Goal: Information Seeking & Learning: Learn about a topic

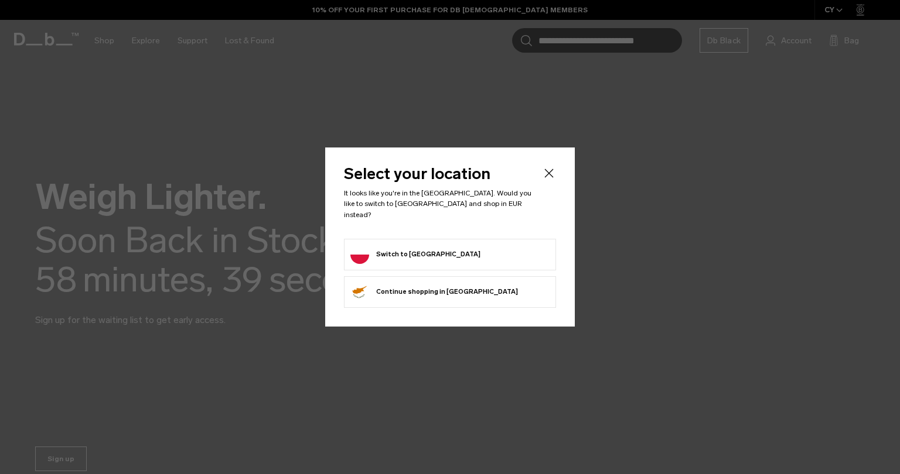
click at [449, 250] on form "Switch to Poland" at bounding box center [449, 254] width 199 height 19
click at [402, 256] on button "Switch to Poland" at bounding box center [415, 254] width 130 height 19
click at [401, 245] on button "Switch to Poland" at bounding box center [415, 254] width 130 height 19
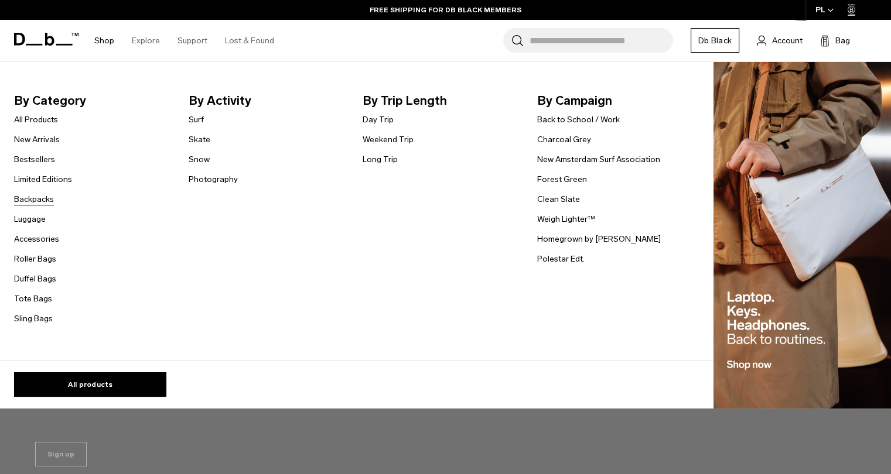
click at [32, 198] on link "Backpacks" at bounding box center [34, 199] width 40 height 12
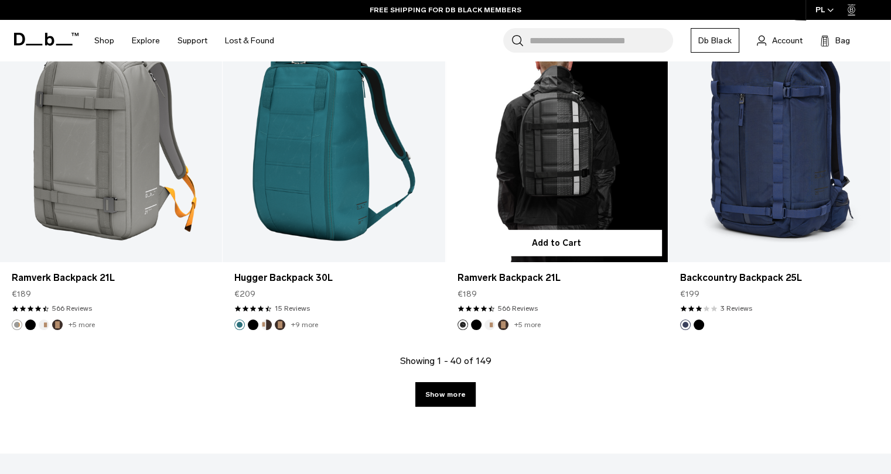
scroll to position [3515, 0]
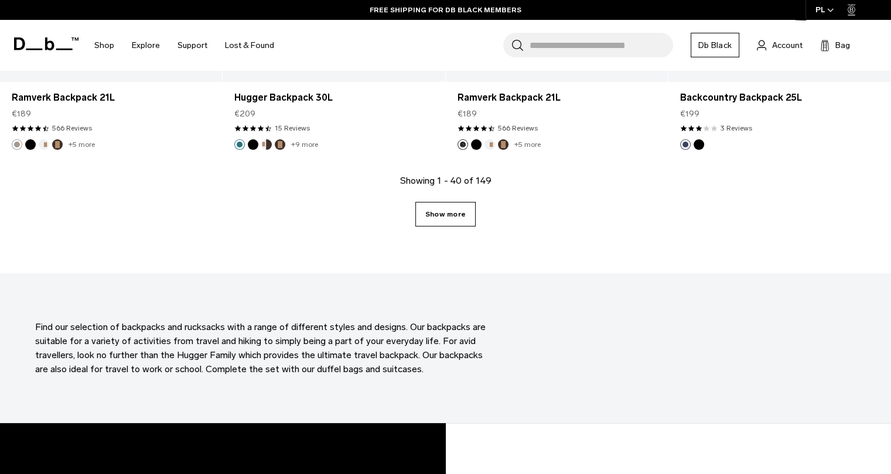
click at [445, 211] on link "Show more" at bounding box center [445, 214] width 60 height 25
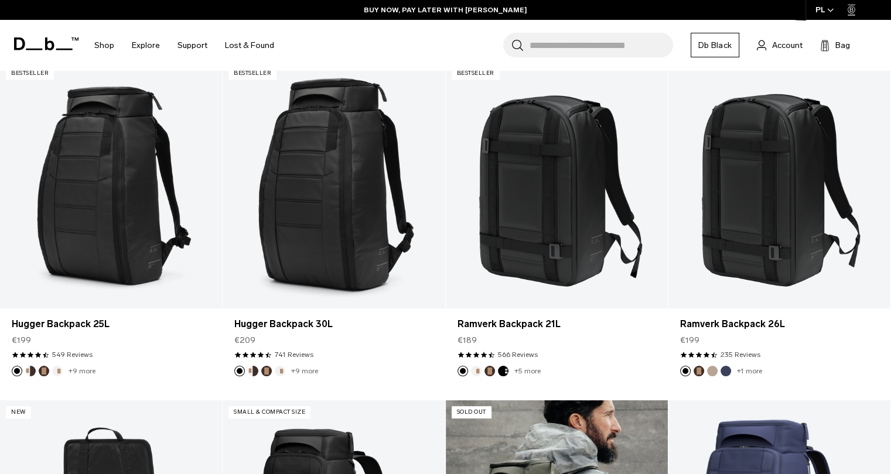
scroll to position [234, 0]
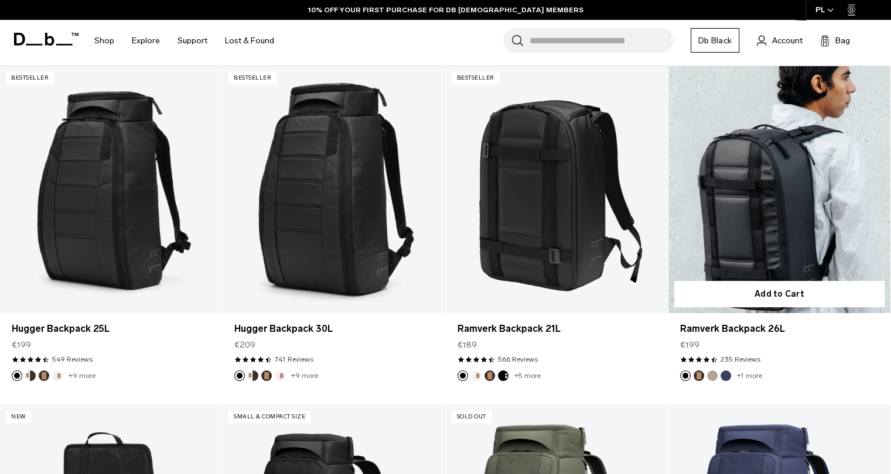
click at [724, 224] on link "Ramverk Backpack 26L" at bounding box center [779, 189] width 222 height 247
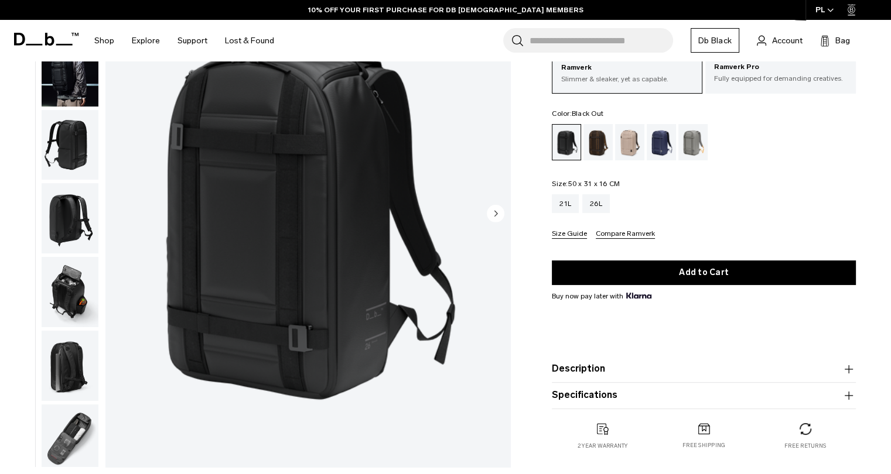
click at [62, 91] on img "button" at bounding box center [70, 71] width 57 height 70
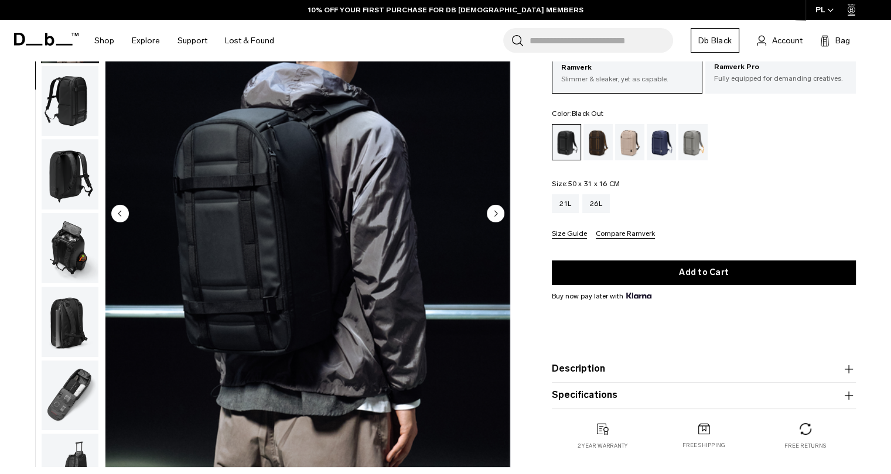
scroll to position [74, 0]
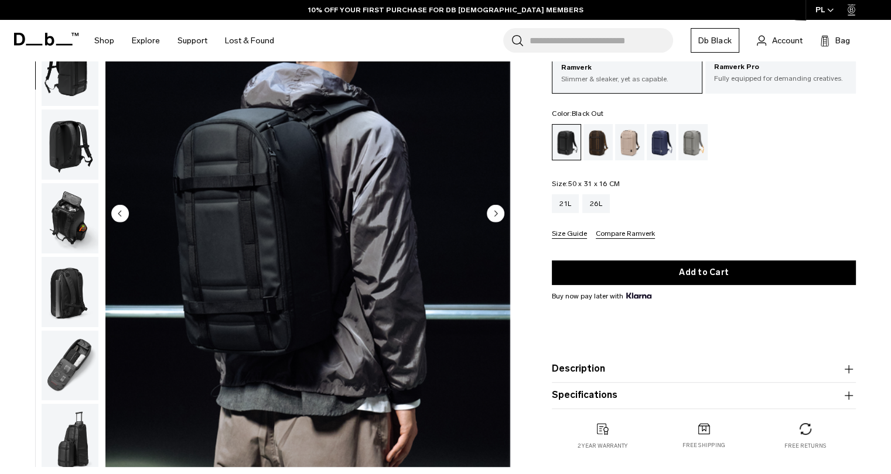
click at [63, 129] on img "button" at bounding box center [70, 145] width 57 height 70
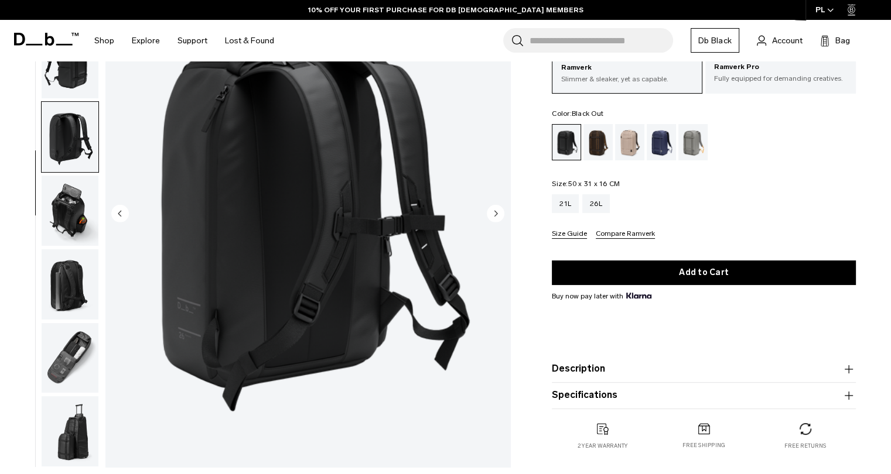
click at [75, 199] on img "button" at bounding box center [70, 211] width 57 height 70
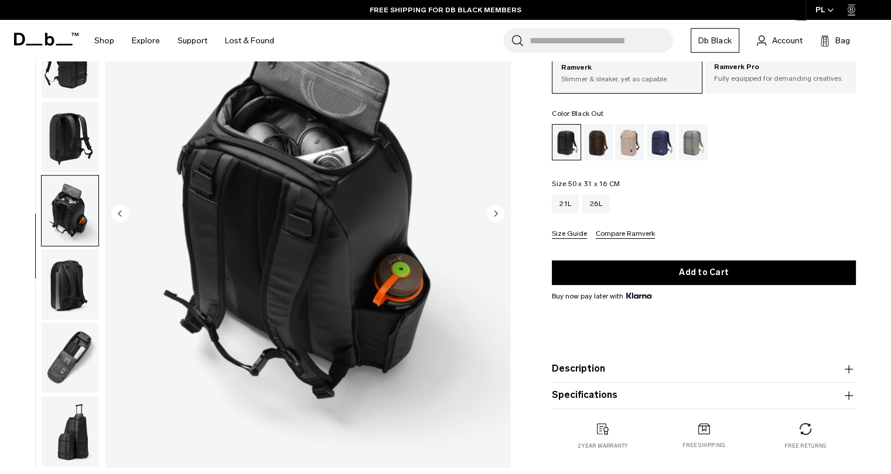
click at [70, 285] on img "button" at bounding box center [70, 285] width 57 height 70
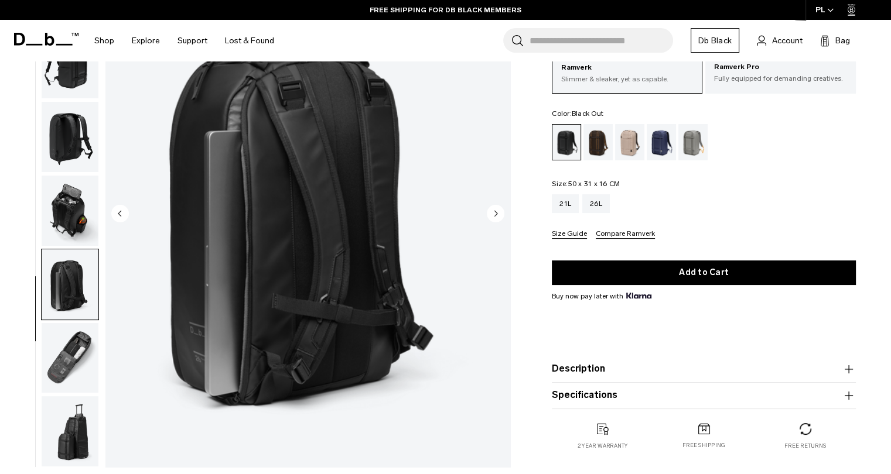
click at [77, 364] on img "button" at bounding box center [70, 358] width 57 height 70
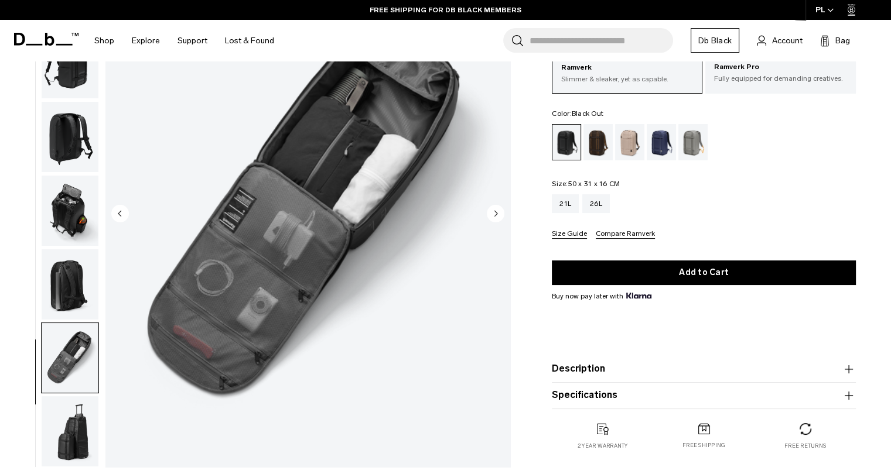
click at [85, 444] on img "button" at bounding box center [70, 432] width 57 height 70
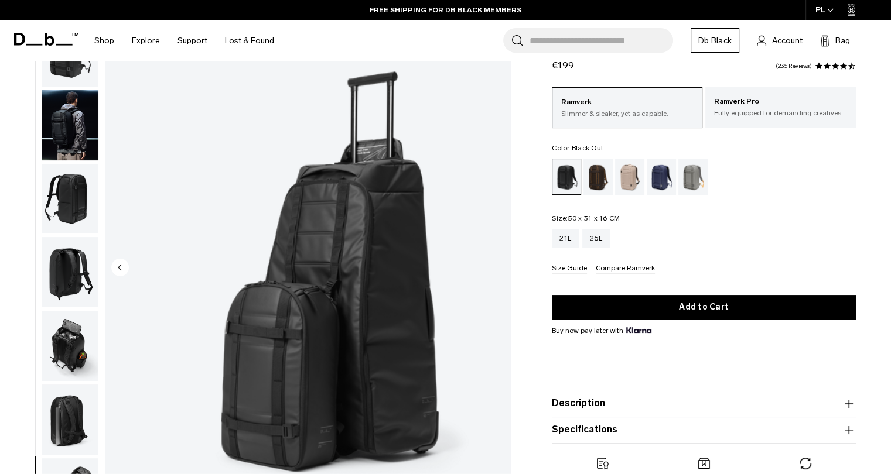
scroll to position [0, 0]
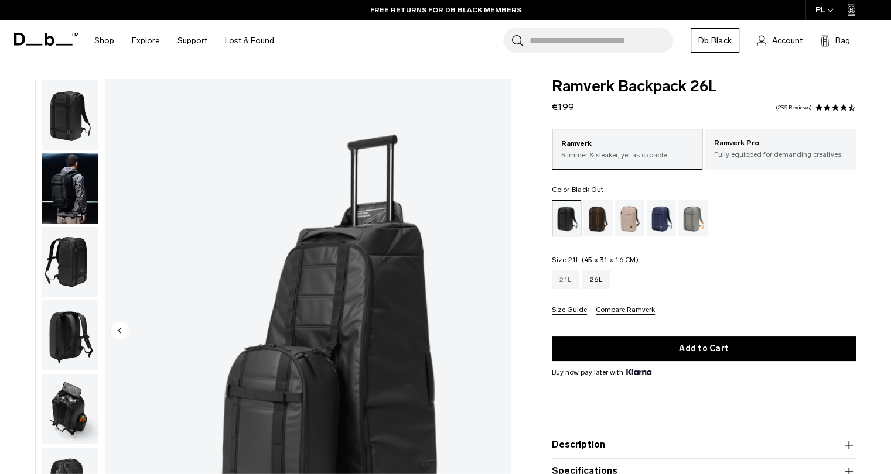
click at [561, 277] on div "21L" at bounding box center [565, 280] width 27 height 19
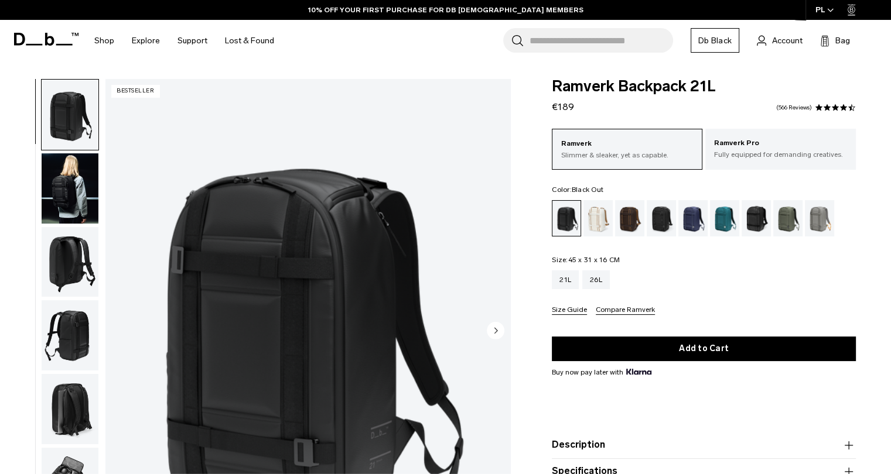
click at [89, 196] on img "button" at bounding box center [70, 188] width 57 height 70
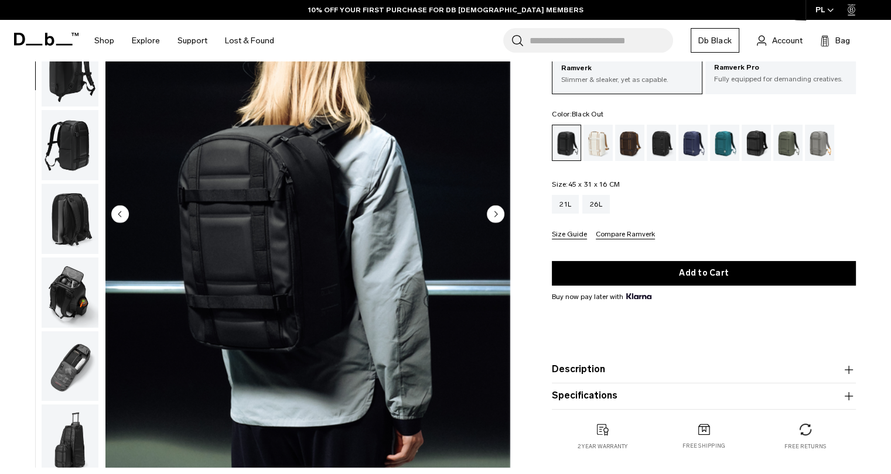
scroll to position [117, 0]
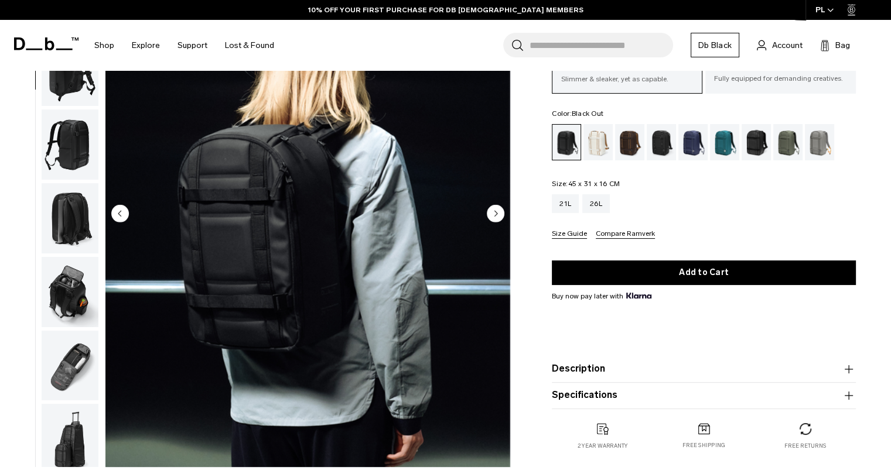
click at [494, 214] on circle "Next slide" at bounding box center [496, 213] width 18 height 18
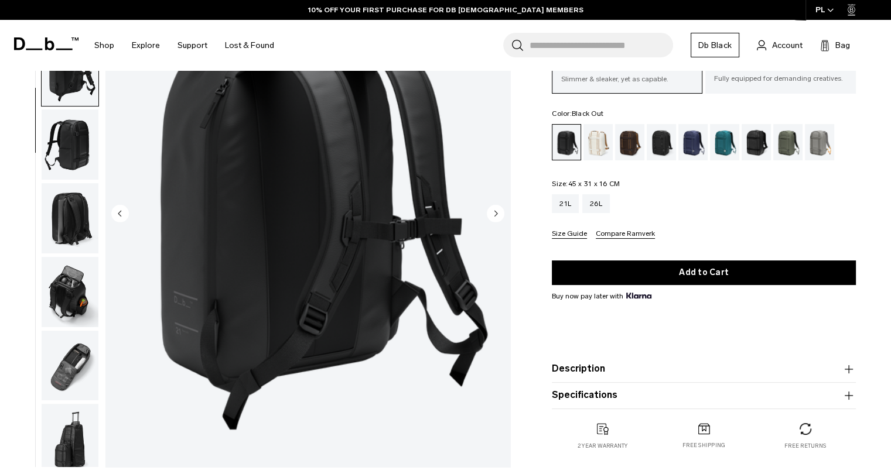
scroll to position [82, 0]
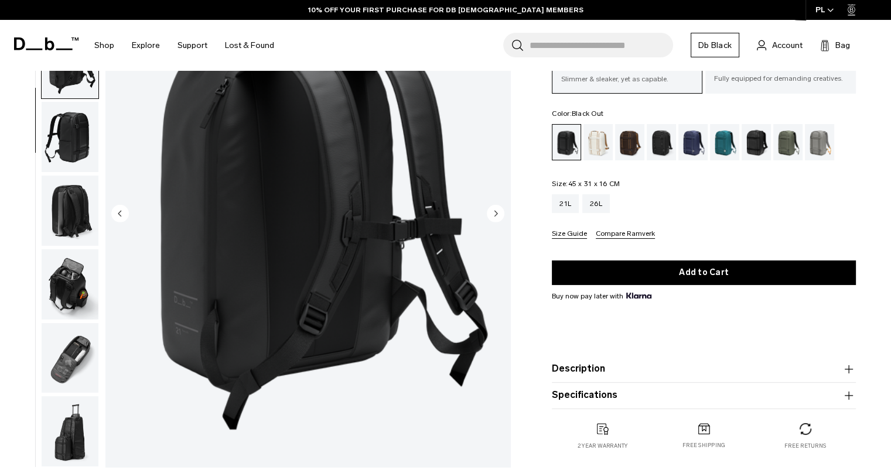
click at [494, 214] on circle "Next slide" at bounding box center [496, 213] width 18 height 18
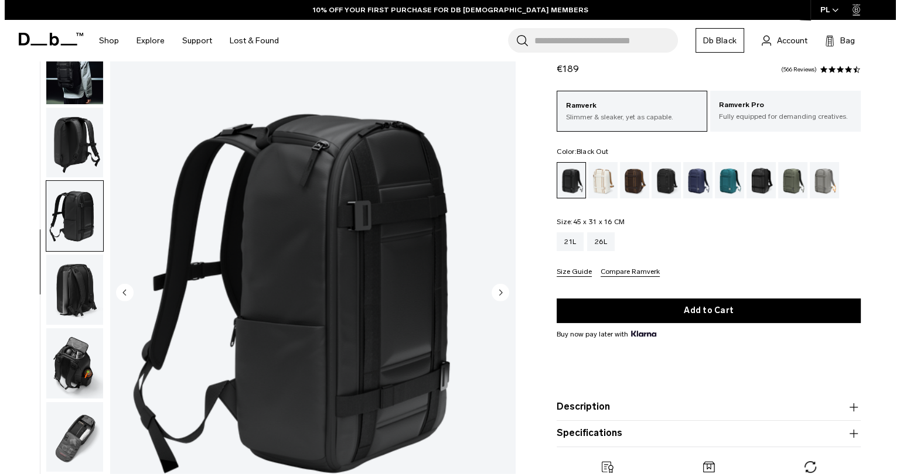
scroll to position [59, 0]
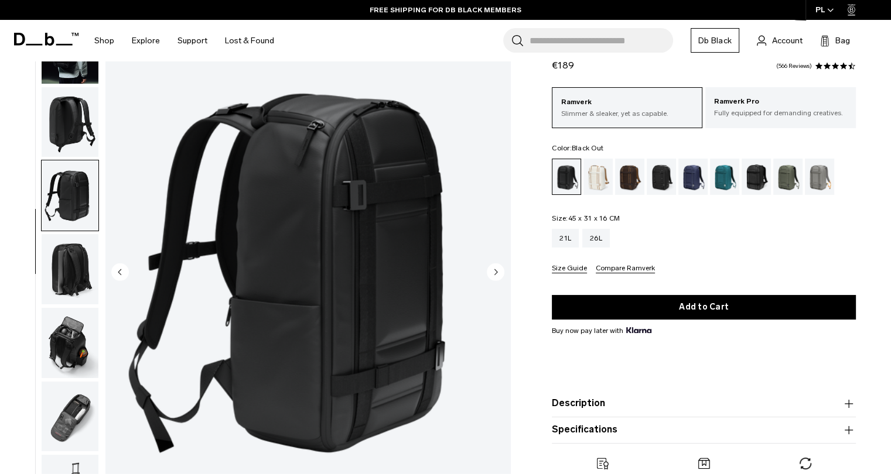
click at [495, 255] on img "4 / 8" at bounding box center [307, 274] width 405 height 506
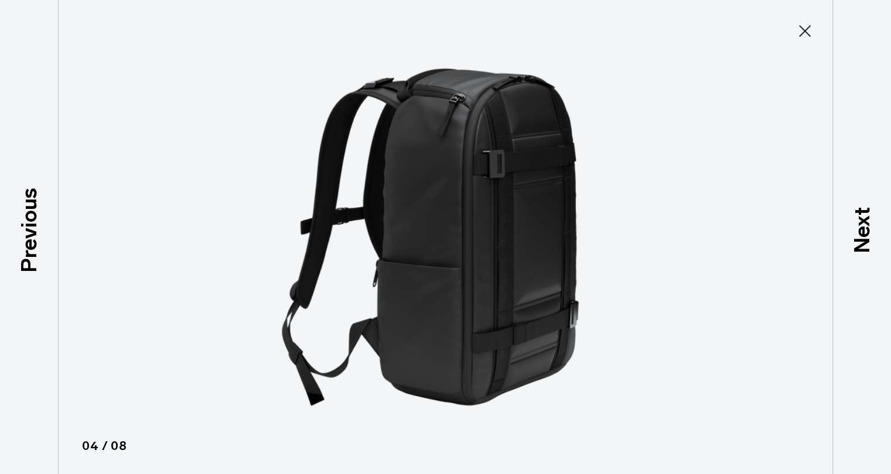
scroll to position [75, 0]
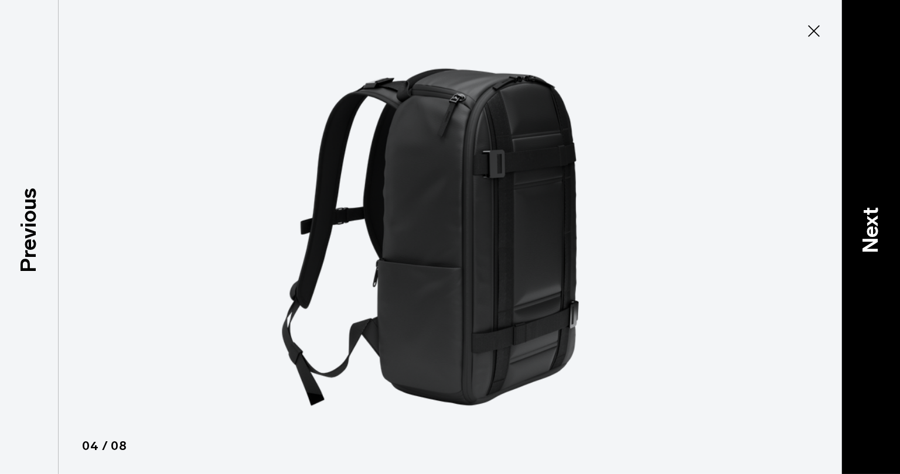
click at [880, 238] on p "Next" at bounding box center [871, 230] width 32 height 46
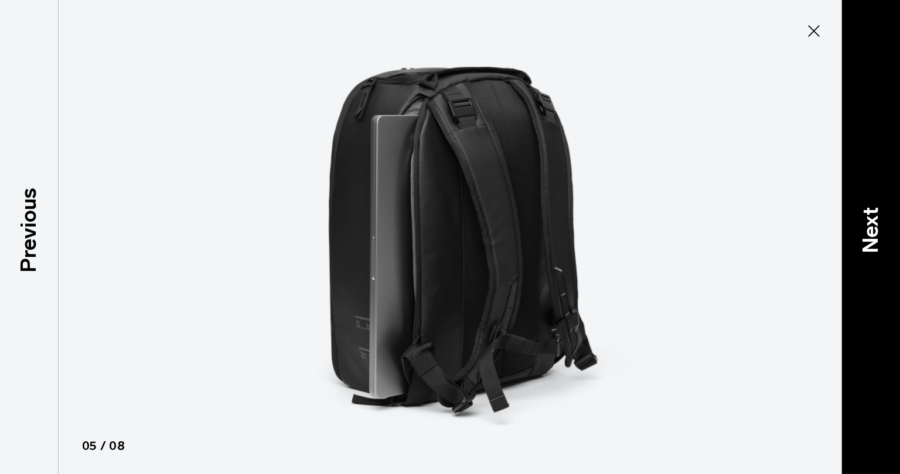
click at [880, 238] on p "Next" at bounding box center [871, 230] width 32 height 46
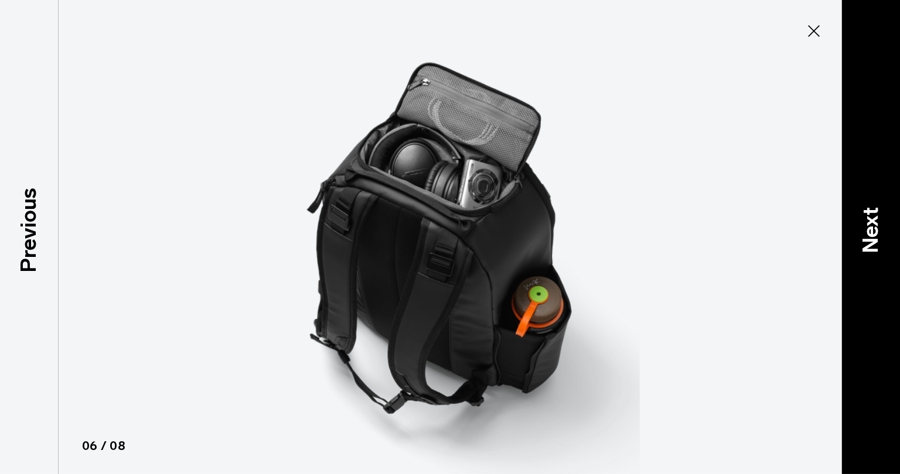
click at [880, 238] on p "Next" at bounding box center [871, 230] width 32 height 46
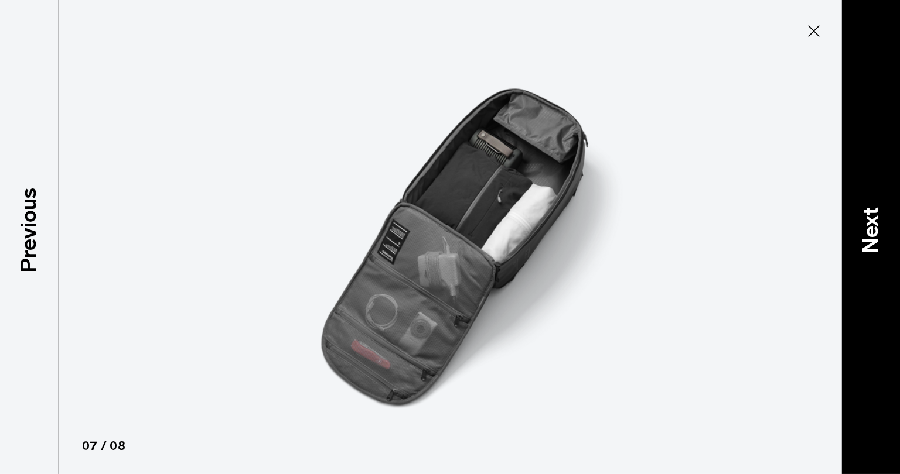
click at [880, 238] on p "Next" at bounding box center [871, 230] width 32 height 46
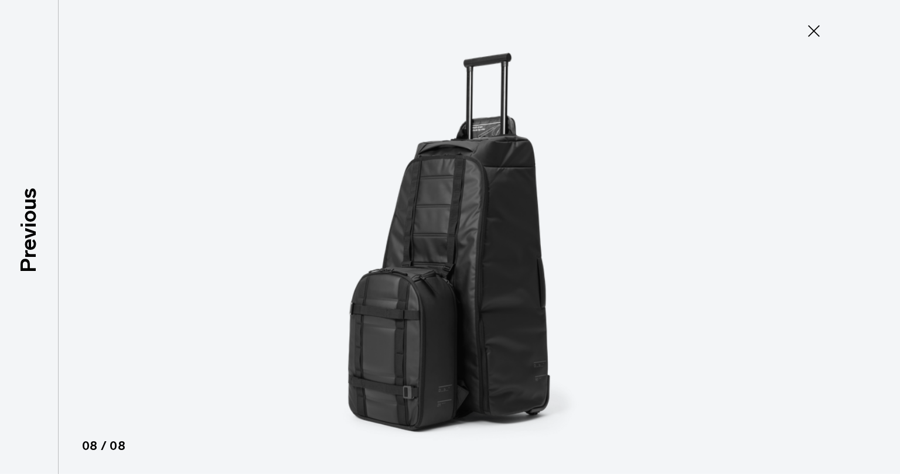
click at [880, 238] on div at bounding box center [450, 237] width 900 height 474
click at [808, 29] on icon at bounding box center [813, 31] width 19 height 19
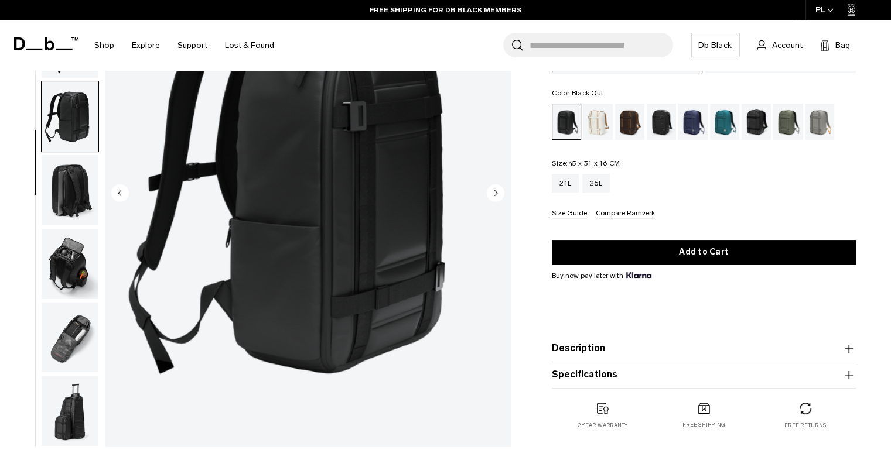
scroll to position [176, 0]
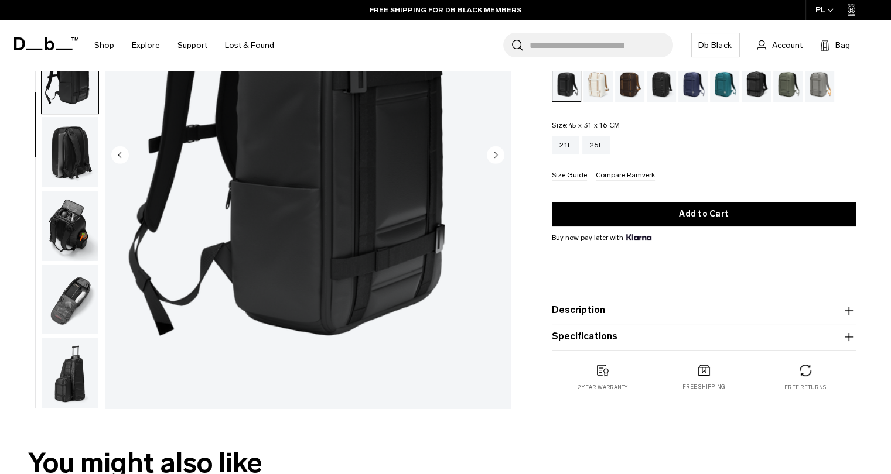
click at [84, 289] on img "button" at bounding box center [70, 300] width 57 height 70
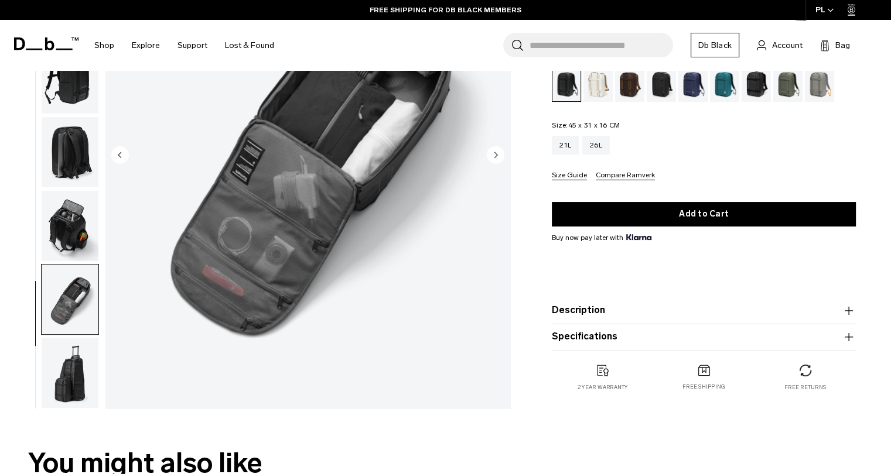
click at [61, 231] on img "button" at bounding box center [70, 226] width 57 height 70
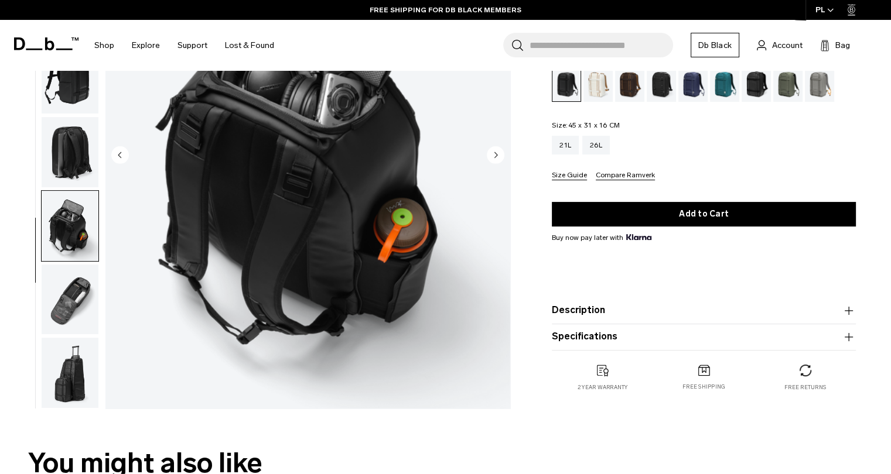
click at [63, 151] on img "button" at bounding box center [70, 152] width 57 height 70
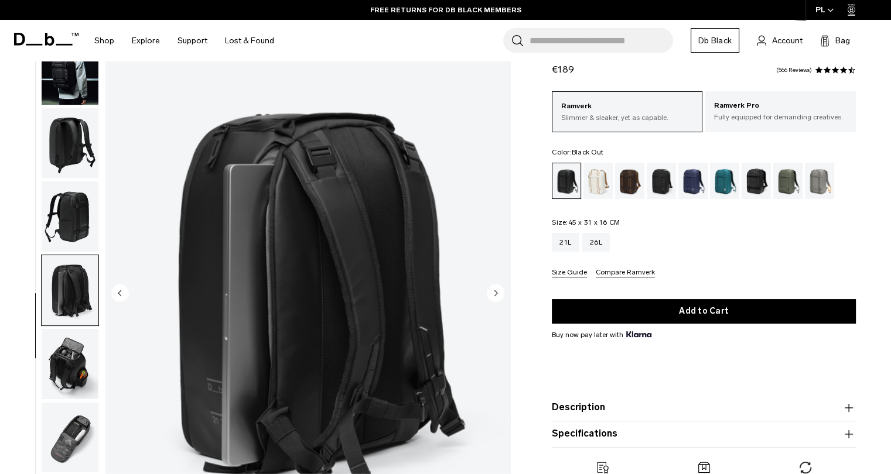
scroll to position [59, 0]
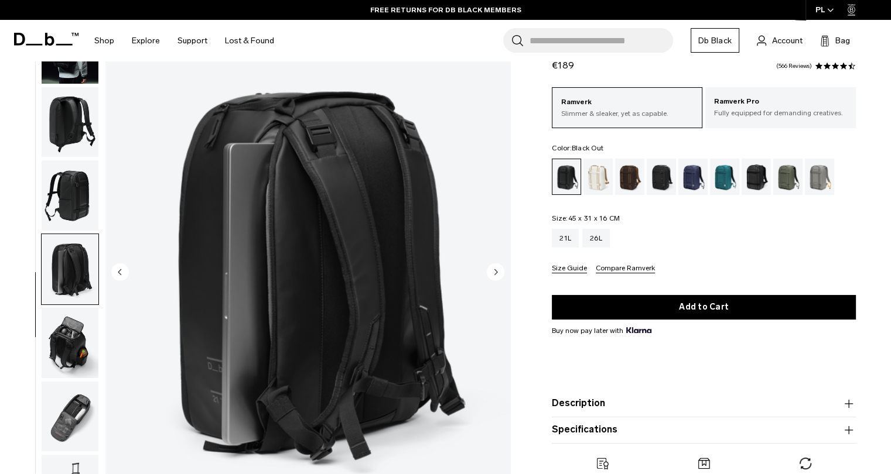
click at [96, 191] on img "button" at bounding box center [70, 196] width 57 height 70
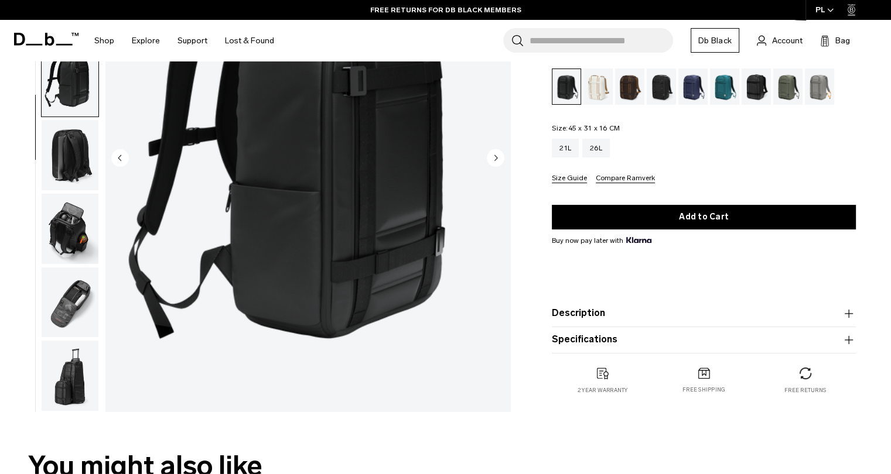
scroll to position [117, 0]
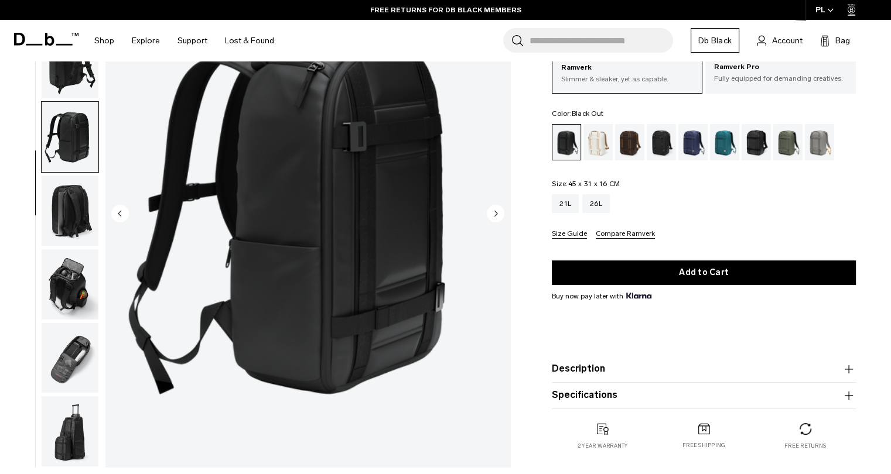
click at [623, 372] on button "Description" at bounding box center [704, 369] width 304 height 14
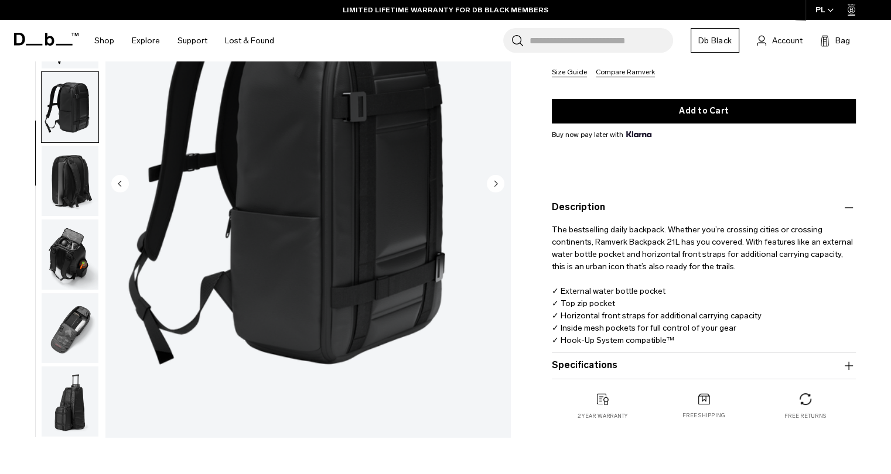
scroll to position [293, 0]
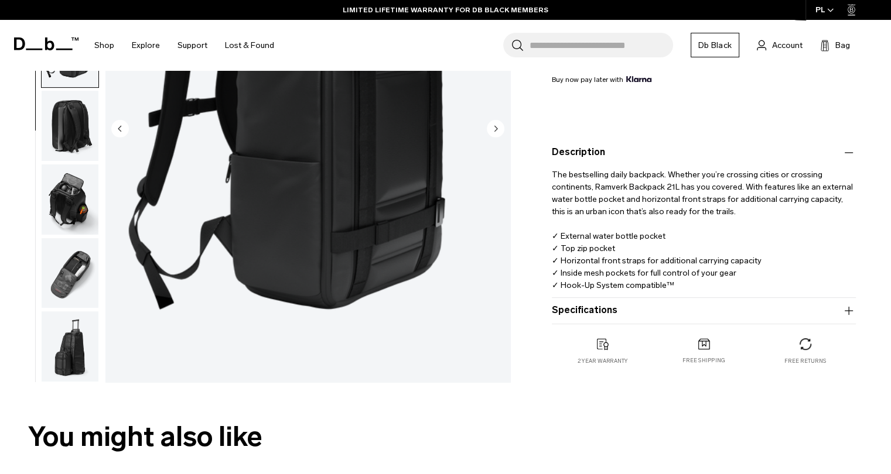
click at [619, 320] on product-accordion "Specifications Volume 21 Litres Dimensions 45 x 31 x 16 CM (H x W x D) Weight 1…" at bounding box center [704, 311] width 304 height 26
click at [620, 315] on button "Specifications" at bounding box center [704, 311] width 304 height 14
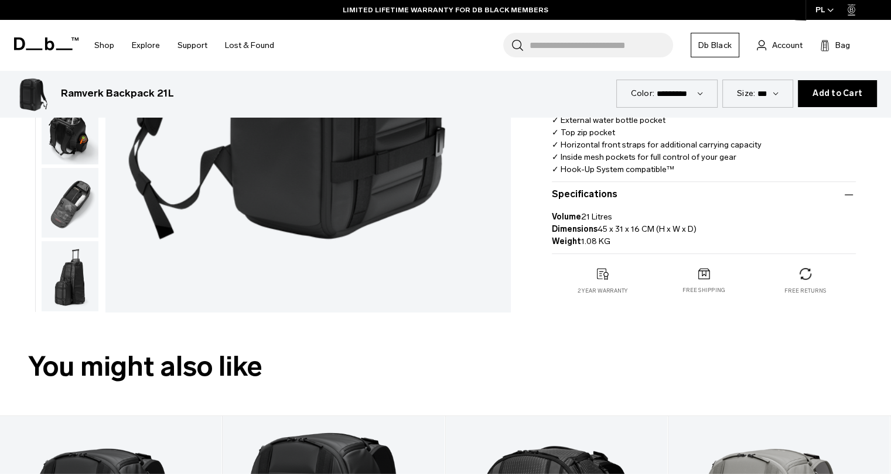
scroll to position [410, 0]
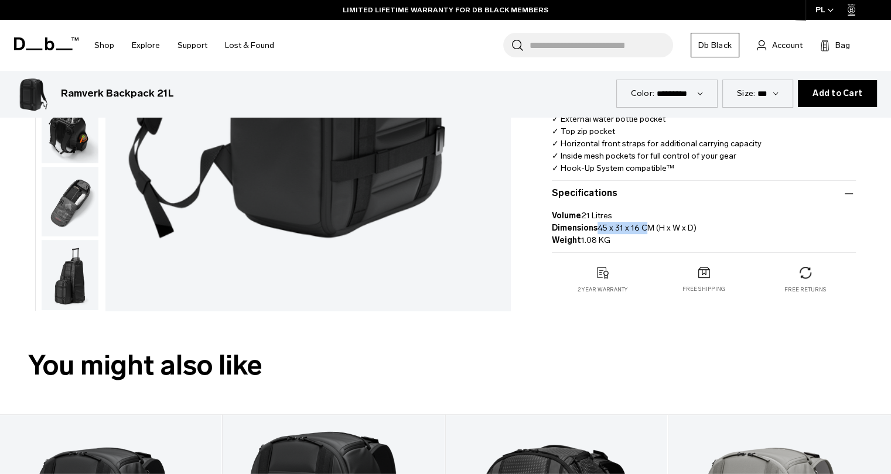
drag, startPoint x: 596, startPoint y: 227, endPoint x: 640, endPoint y: 228, distance: 44.0
click at [640, 228] on p "Volume 21 Litres Dimensions 45 x 31 x 16 CM (H x W x D) Weight 1.08 KG" at bounding box center [704, 224] width 304 height 46
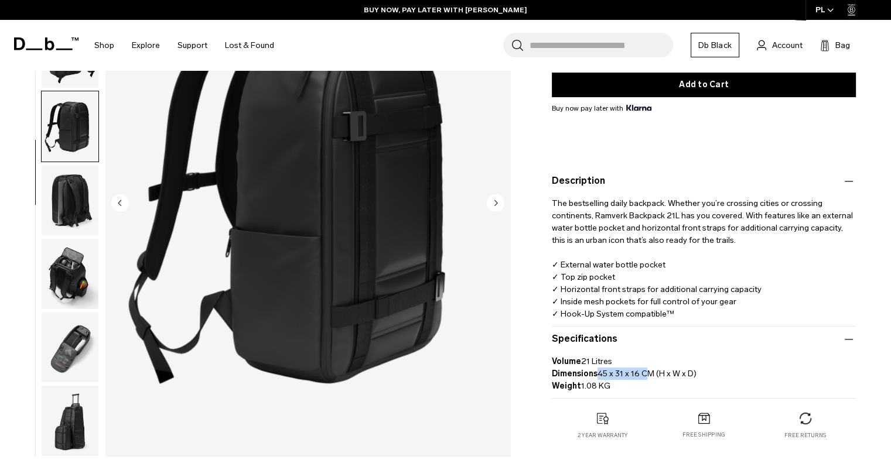
scroll to position [234, 0]
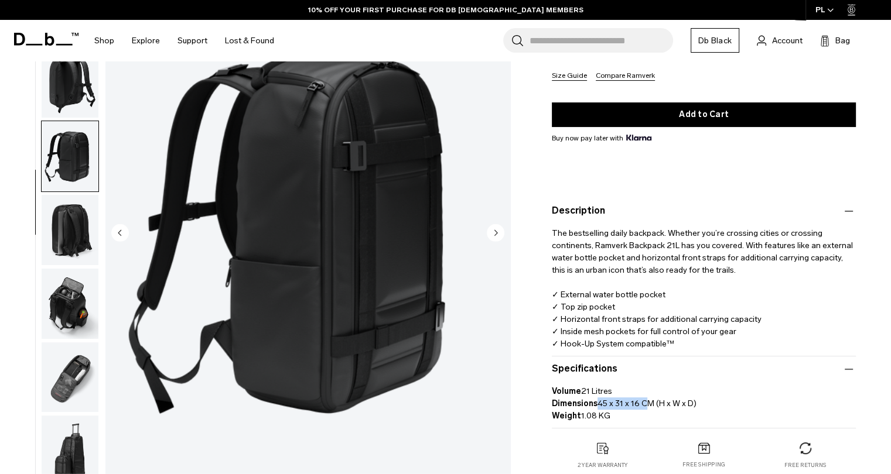
click at [73, 254] on img "button" at bounding box center [70, 231] width 57 height 70
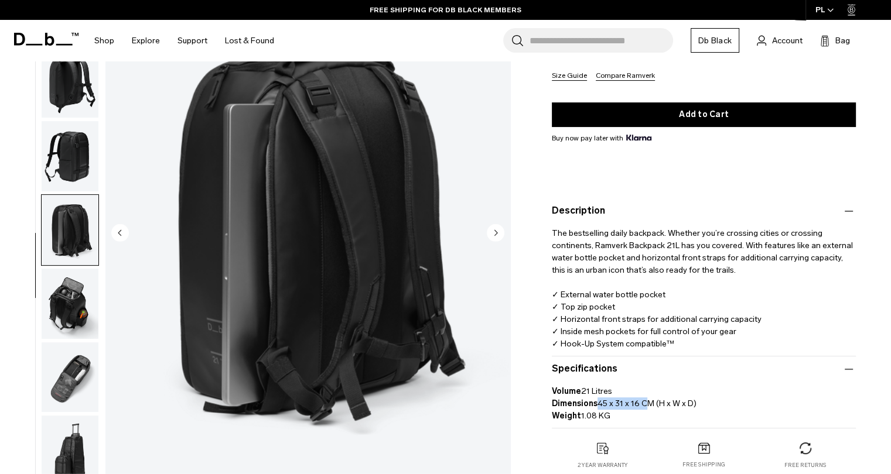
click at [63, 367] on img "button" at bounding box center [70, 378] width 57 height 70
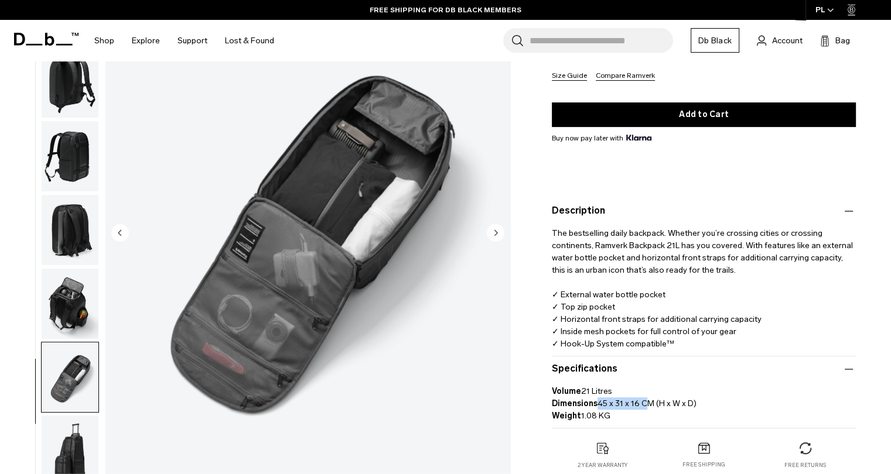
click at [83, 438] on img "button" at bounding box center [70, 452] width 57 height 70
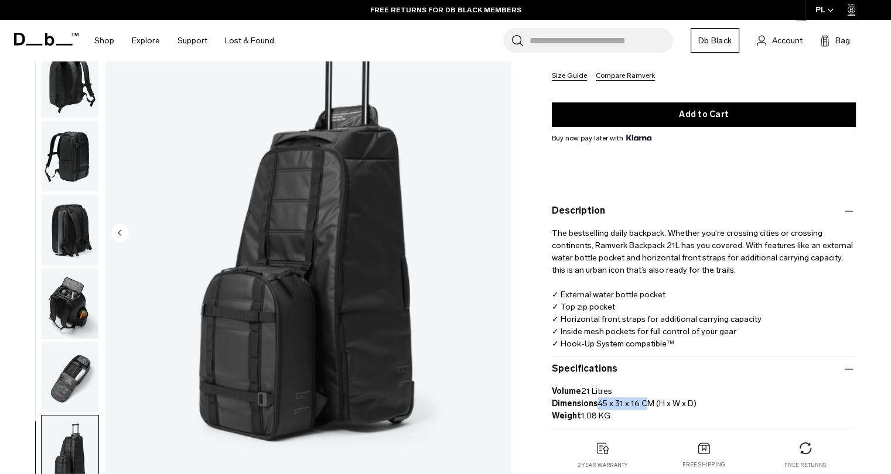
click at [70, 313] on img "button" at bounding box center [70, 304] width 57 height 70
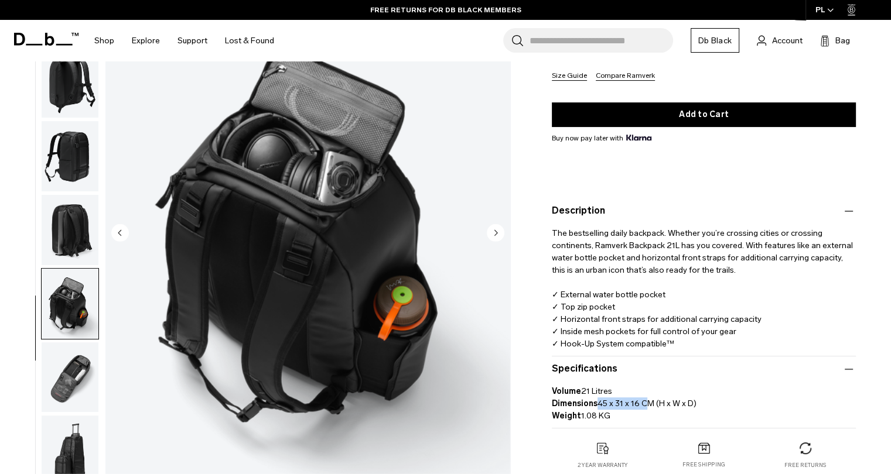
click at [80, 206] on img "button" at bounding box center [70, 231] width 57 height 70
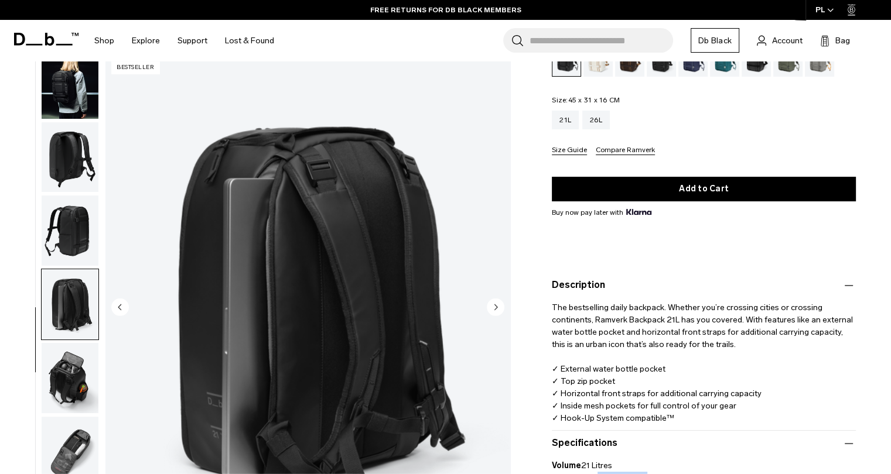
scroll to position [59, 0]
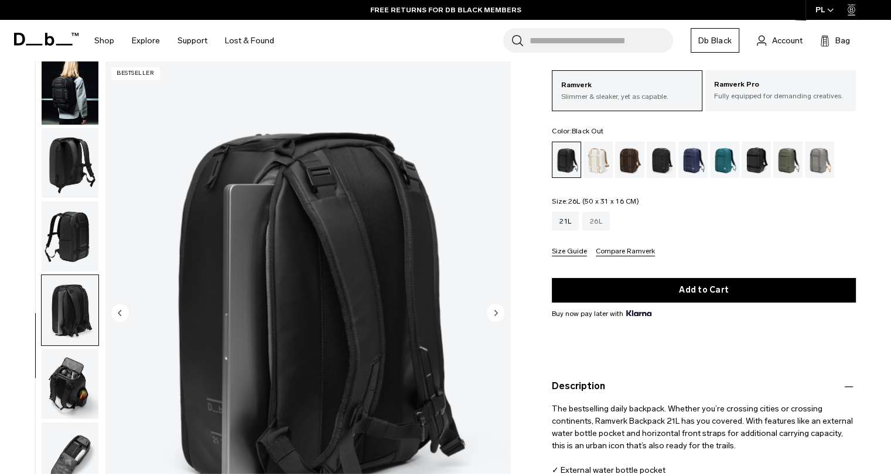
click at [593, 224] on div "26L" at bounding box center [596, 221] width 28 height 19
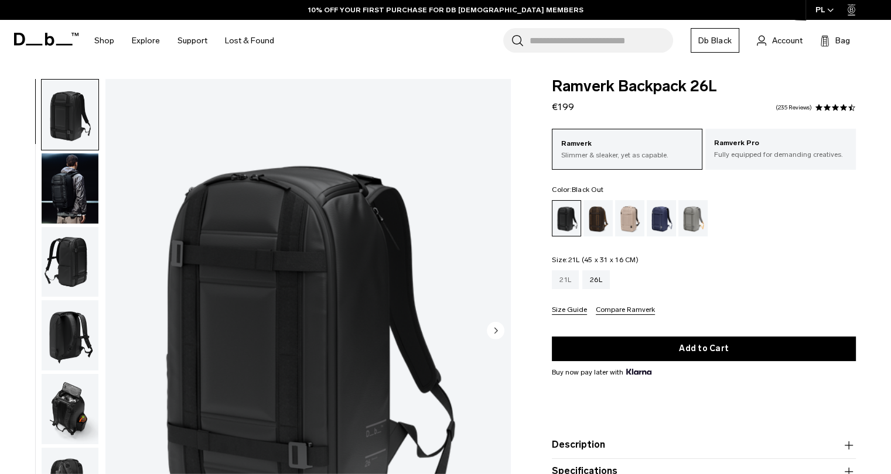
click at [561, 278] on div "21L" at bounding box center [565, 280] width 27 height 19
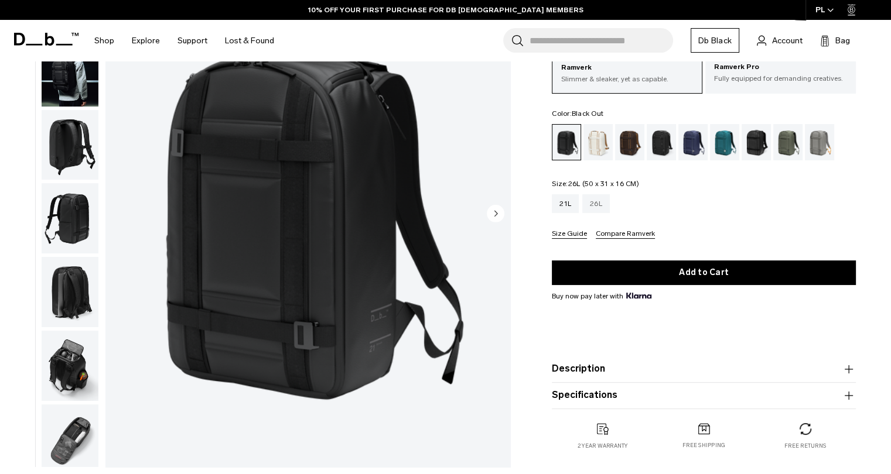
click at [598, 202] on div "26L" at bounding box center [596, 203] width 28 height 19
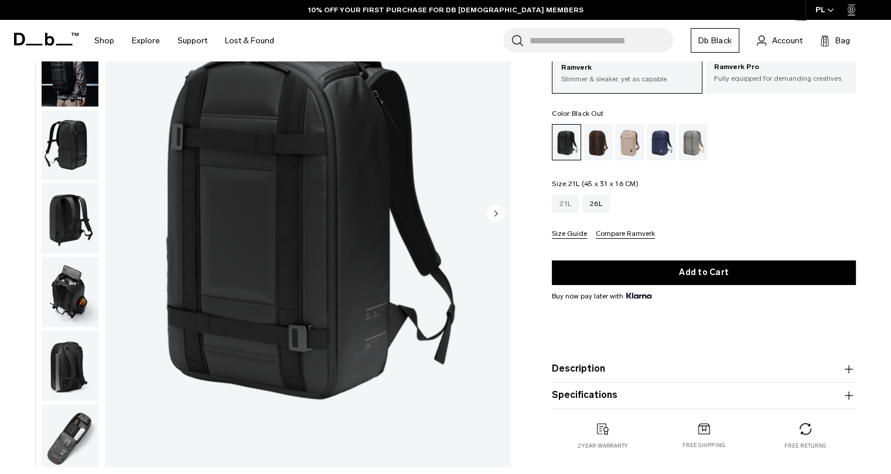
click at [567, 199] on div "21L" at bounding box center [565, 203] width 27 height 19
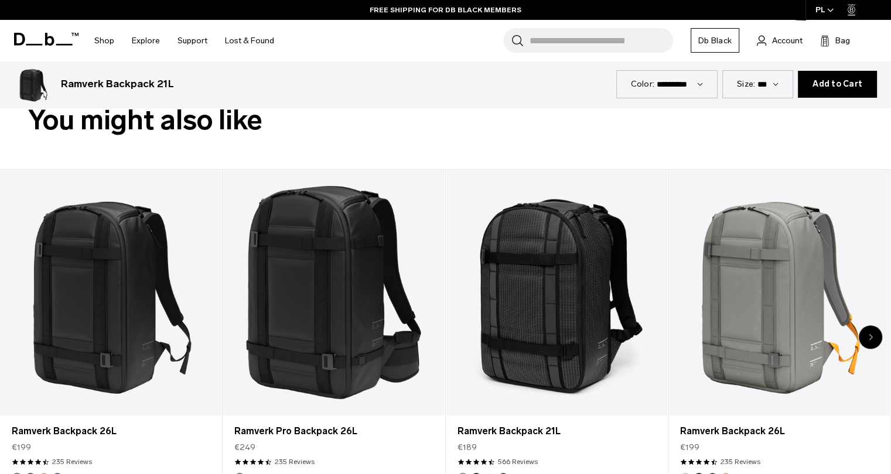
scroll to position [469, 0]
